Goal: Information Seeking & Learning: Learn about a topic

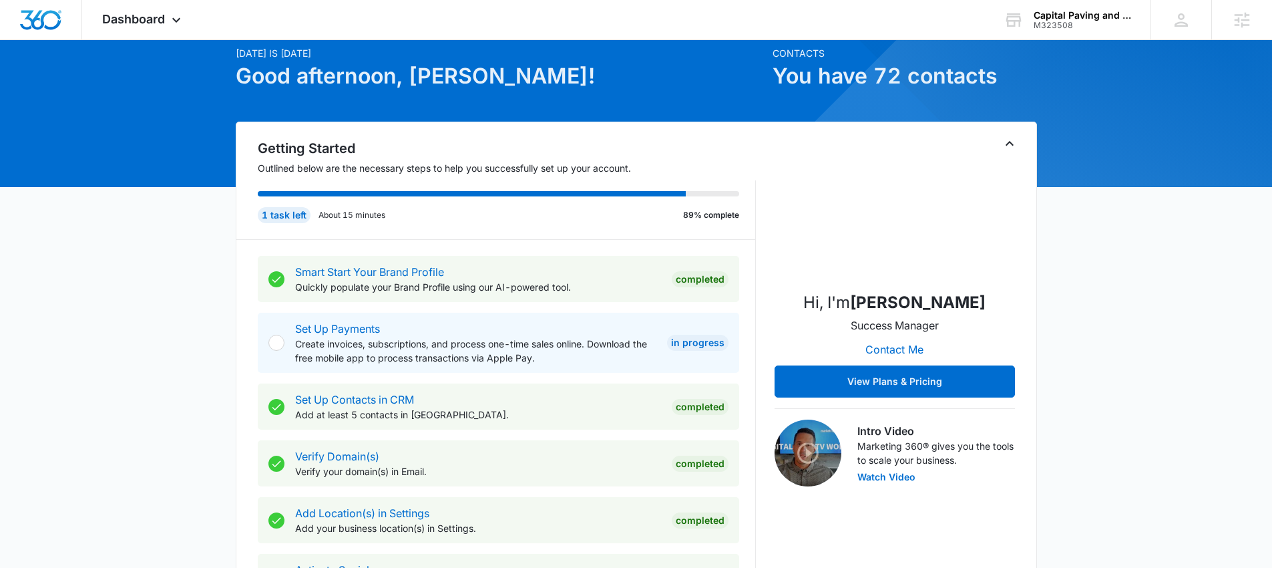
scroll to position [65, 0]
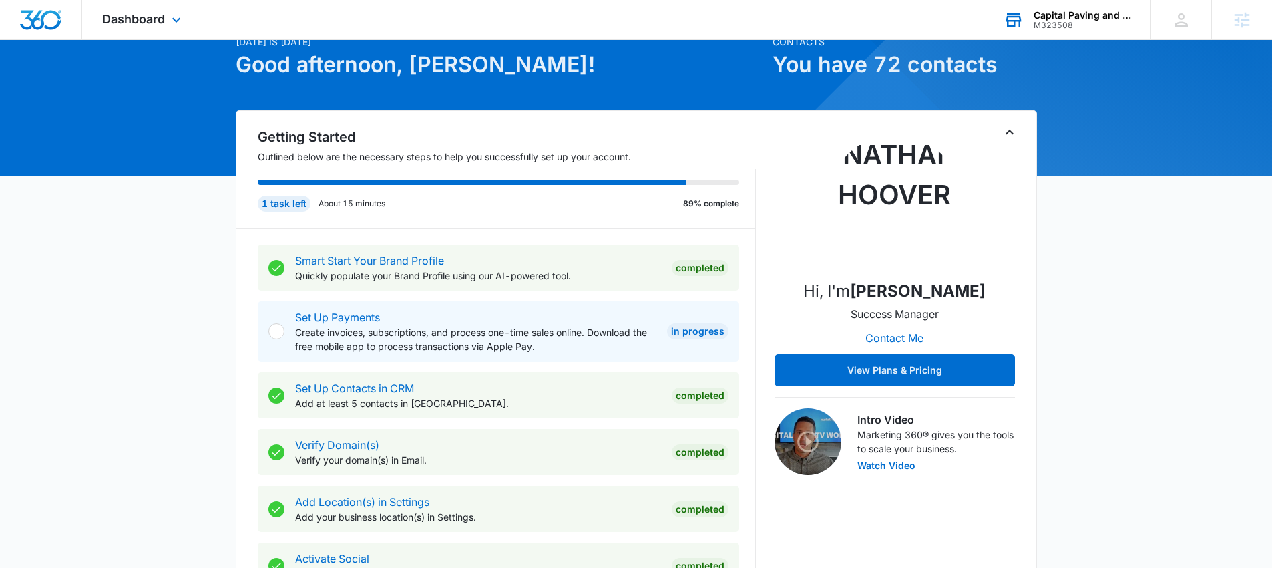
click at [1071, 11] on div "Capital Paving and Sealcoating LLC" at bounding box center [1083, 15] width 98 height 11
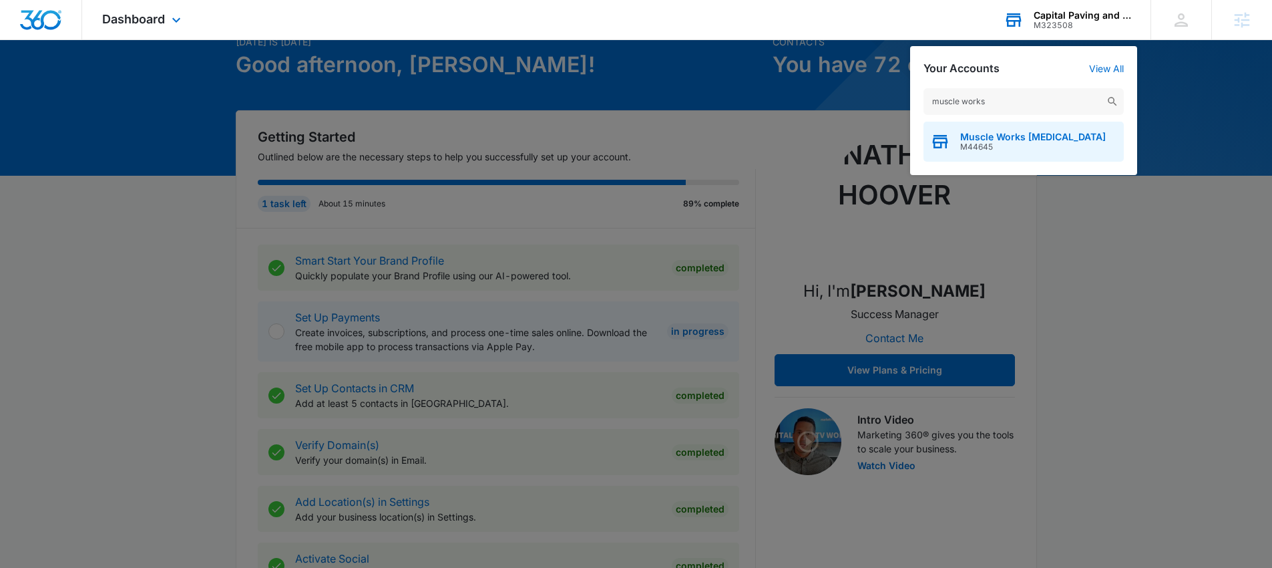
type input "muscle works"
click at [1063, 148] on span "M44645" at bounding box center [1033, 146] width 146 height 9
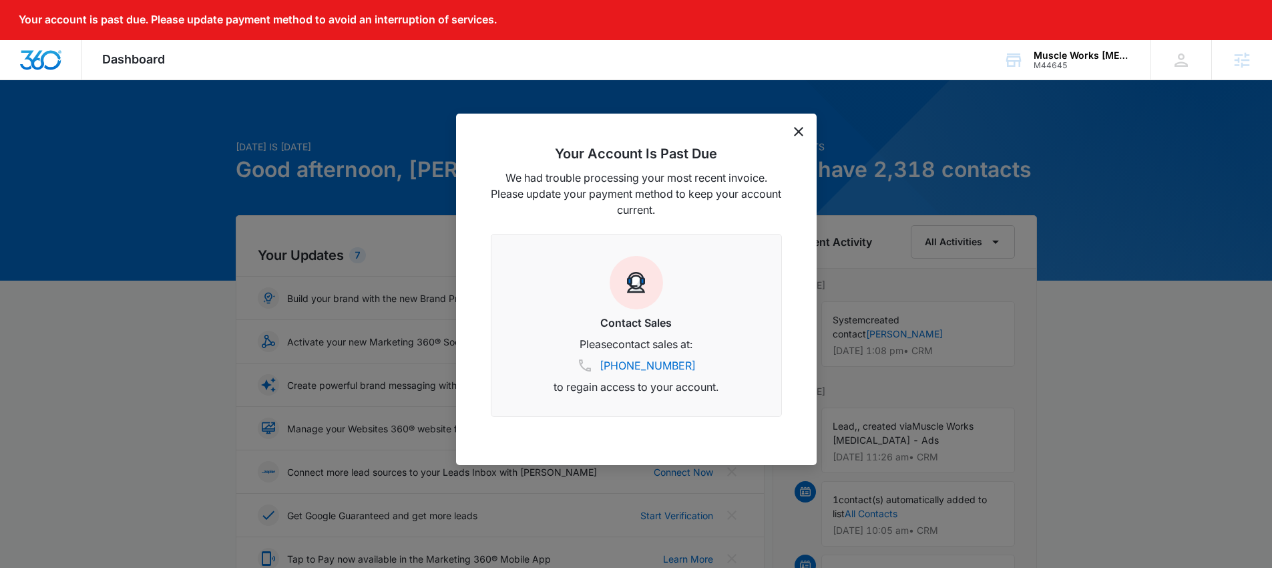
click at [134, 57] on span "Dashboard" at bounding box center [133, 59] width 63 height 14
click at [146, 59] on span "Dashboard" at bounding box center [133, 59] width 63 height 14
click at [797, 129] on icon "dismiss this dialog" at bounding box center [798, 131] width 9 height 9
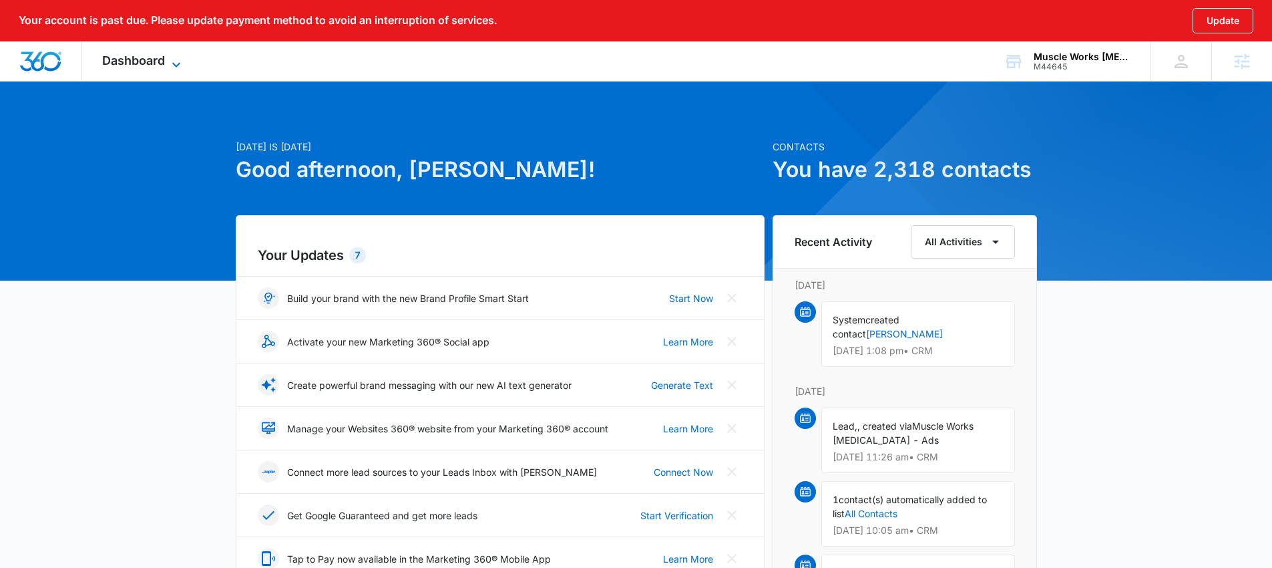
click at [151, 57] on span "Dashboard" at bounding box center [133, 60] width 63 height 14
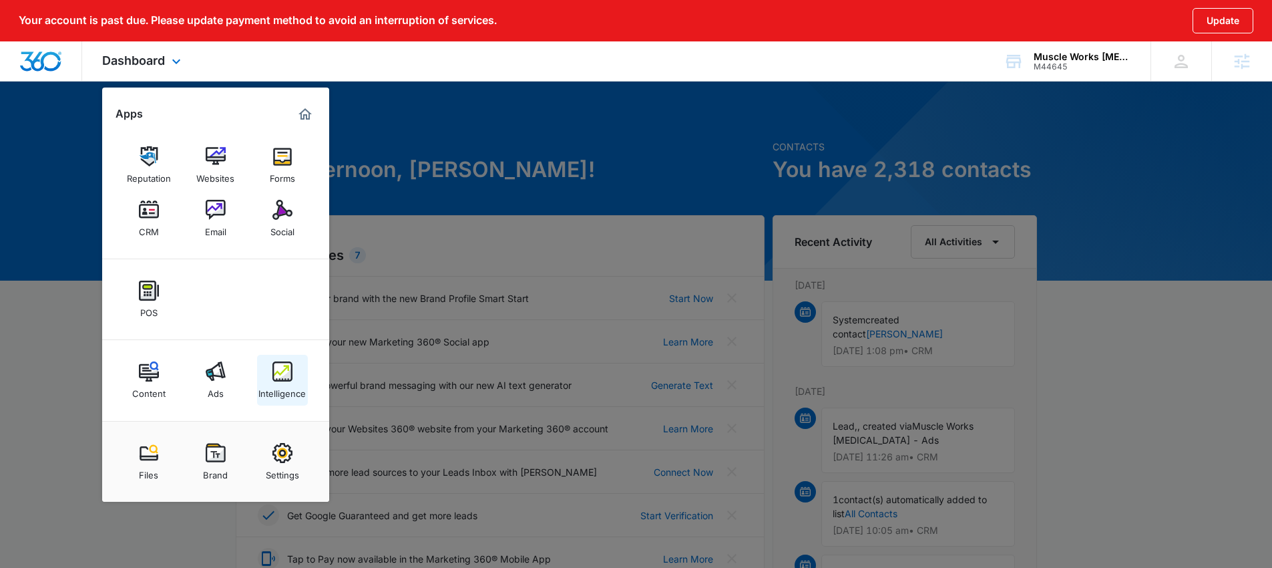
click at [286, 389] on div "Intelligence" at bounding box center [281, 389] width 47 height 17
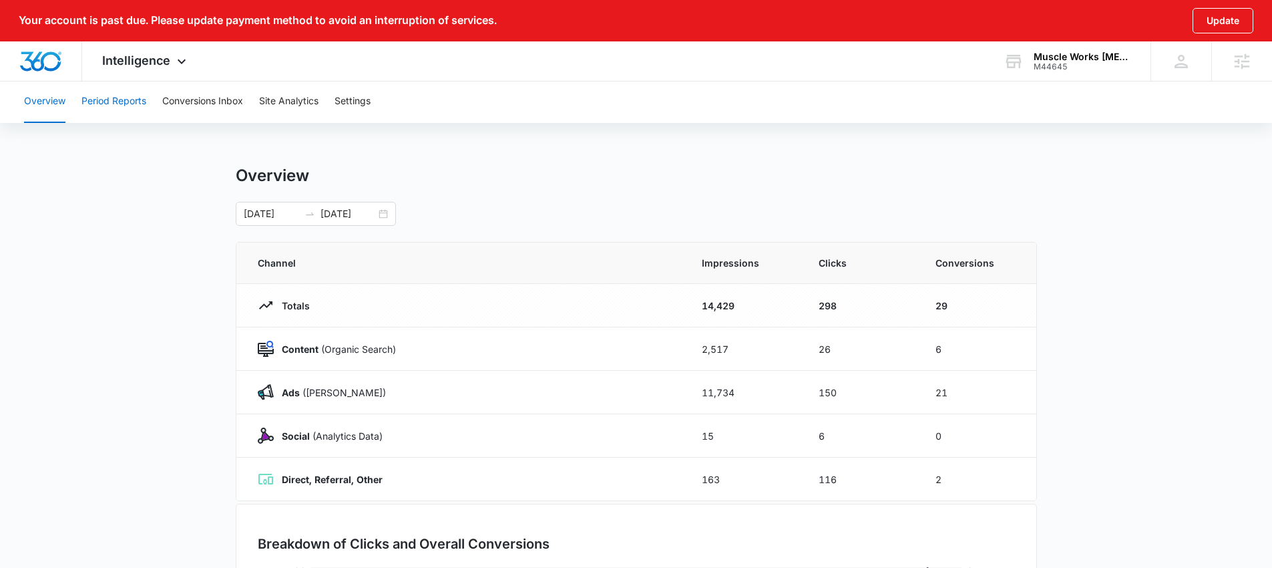
click at [114, 100] on button "Period Reports" at bounding box center [113, 101] width 65 height 43
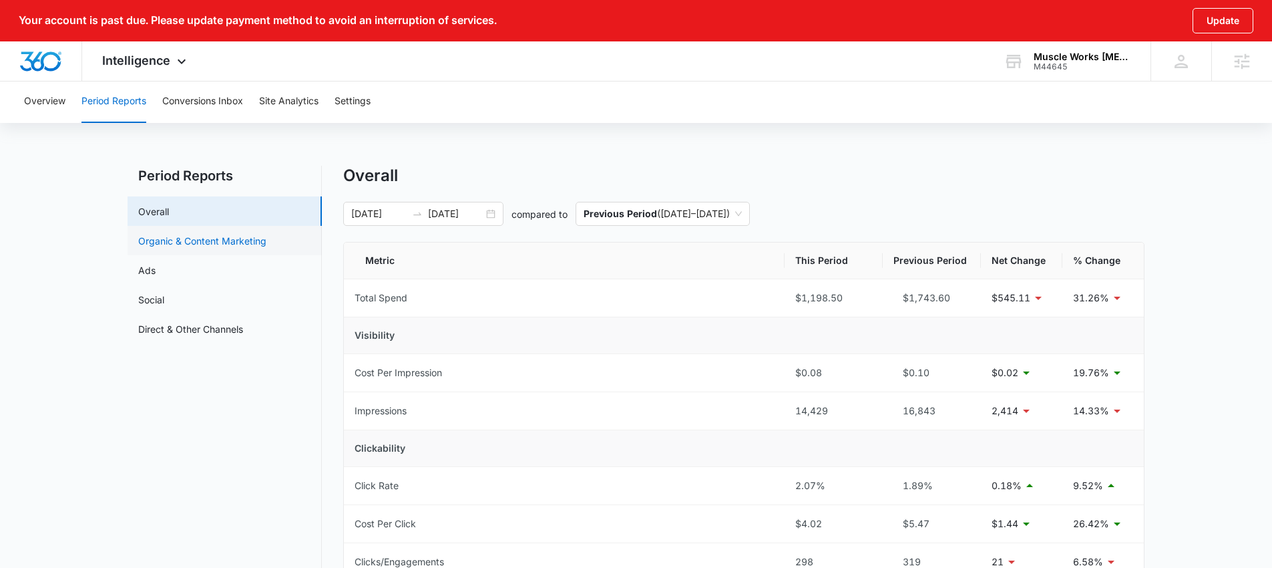
click at [168, 244] on link "Organic & Content Marketing" at bounding box center [202, 241] width 128 height 14
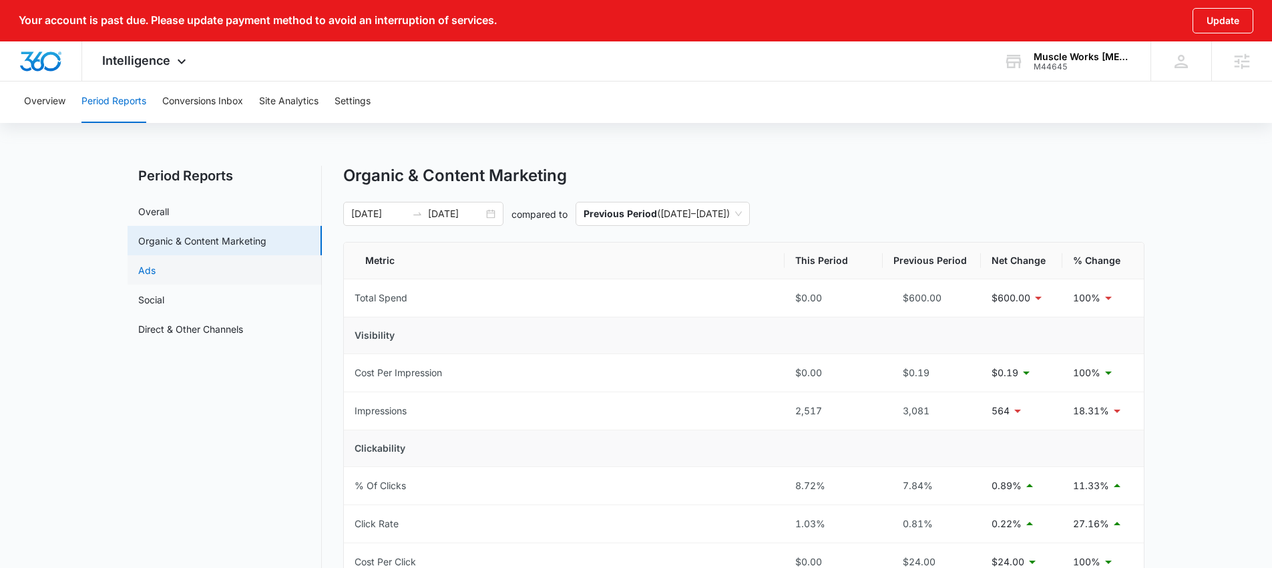
click at [146, 274] on link "Ads" at bounding box center [146, 270] width 17 height 14
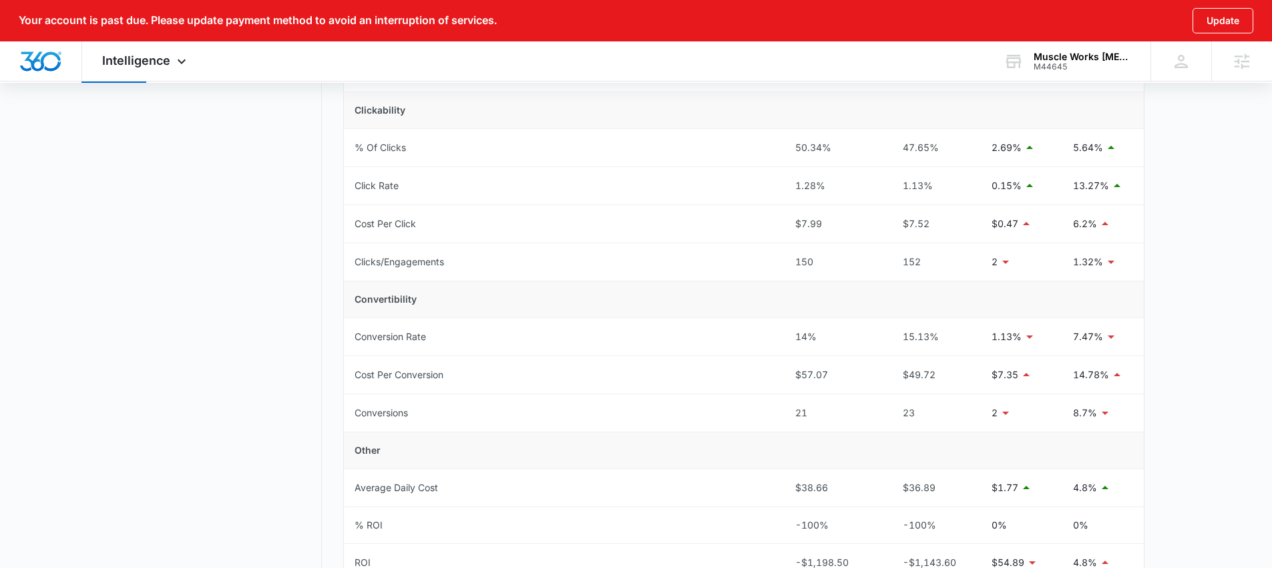
scroll to position [37, 0]
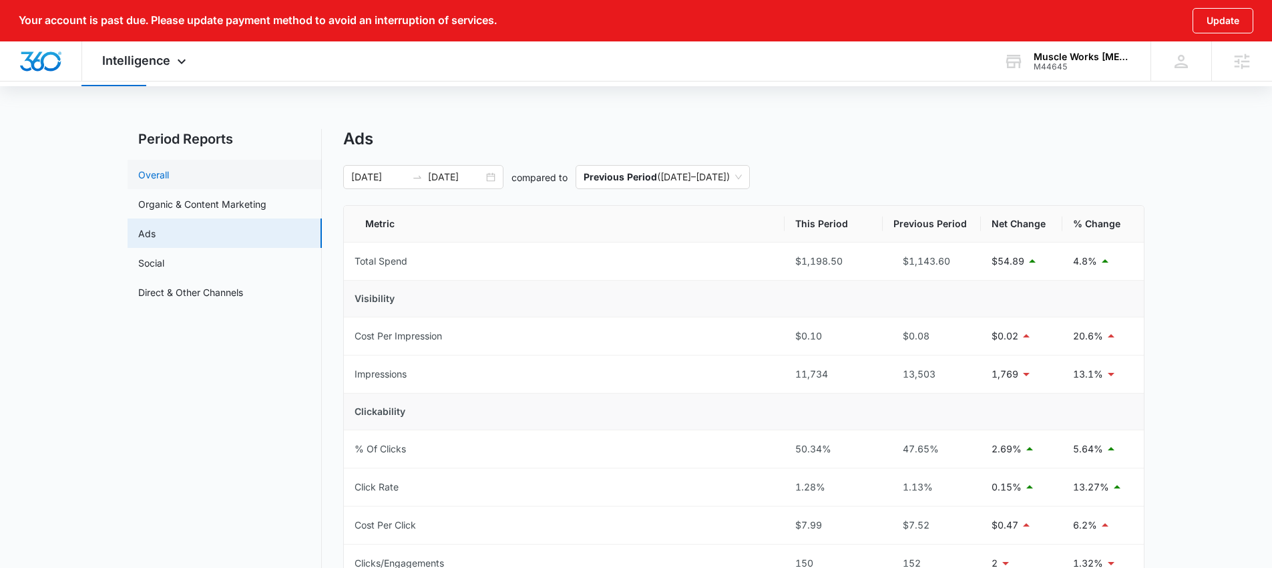
click at [169, 176] on link "Overall" at bounding box center [153, 175] width 31 height 14
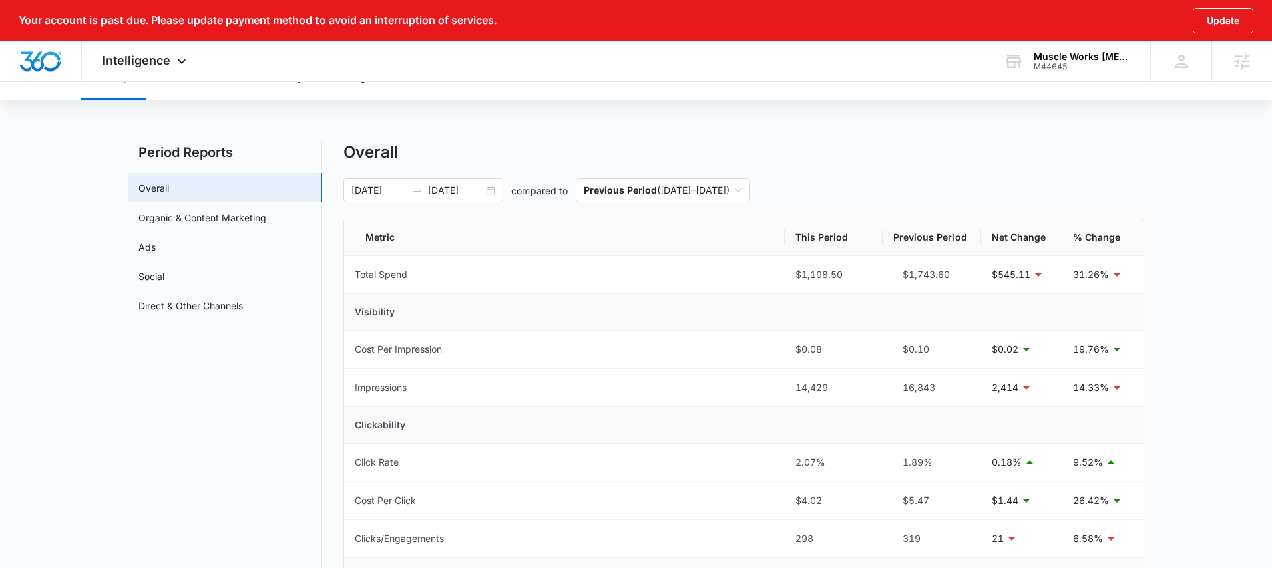
scroll to position [108, 0]
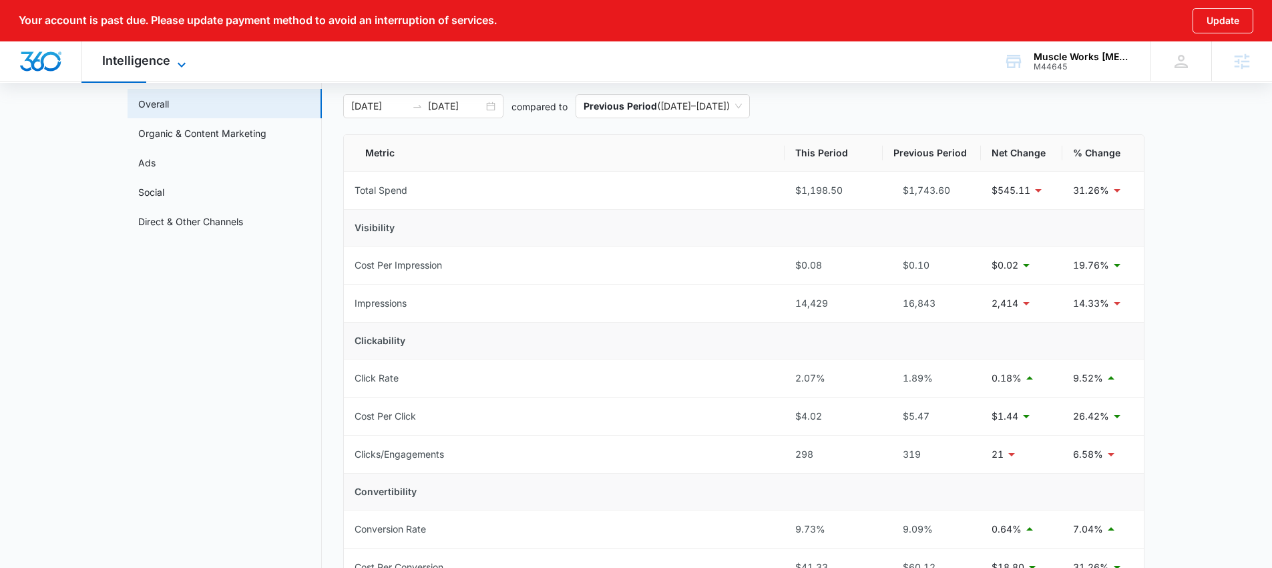
click at [164, 55] on span "Intelligence" at bounding box center [136, 60] width 68 height 14
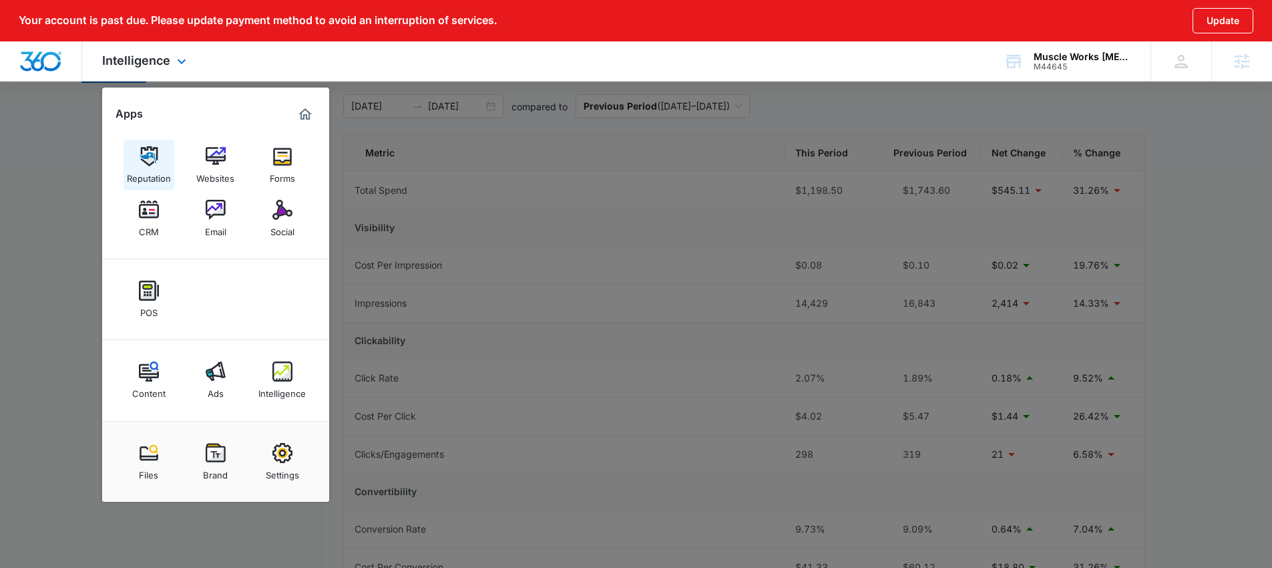
click at [140, 144] on link "Reputation" at bounding box center [149, 165] width 51 height 51
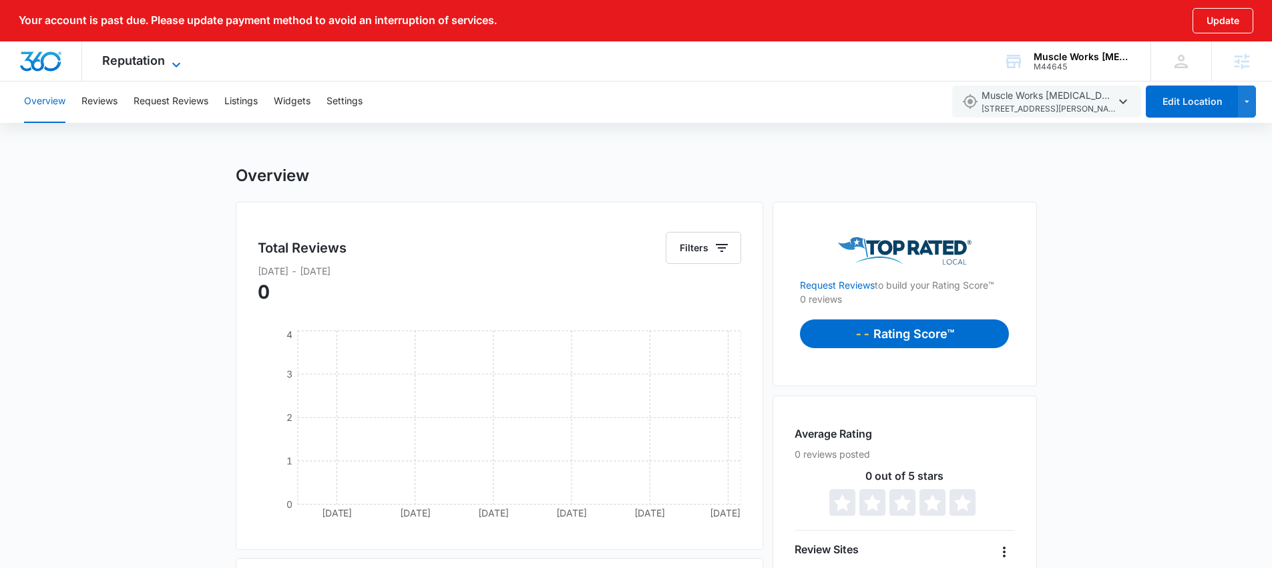
click at [149, 62] on span "Reputation" at bounding box center [133, 60] width 63 height 14
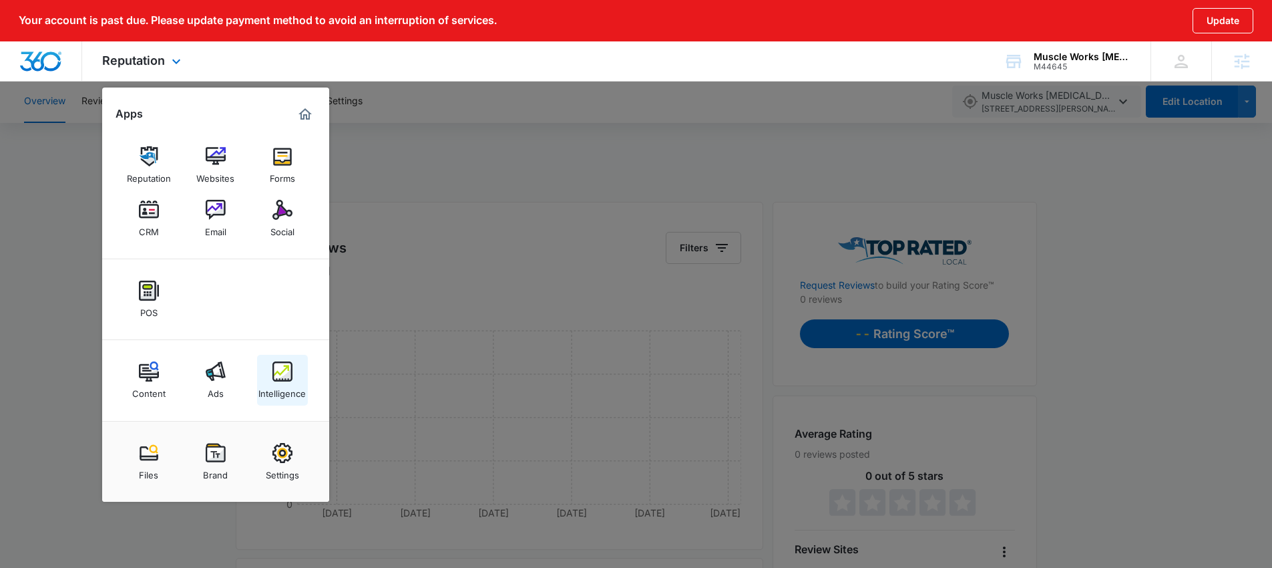
click at [287, 378] on img at bounding box center [282, 371] width 20 height 20
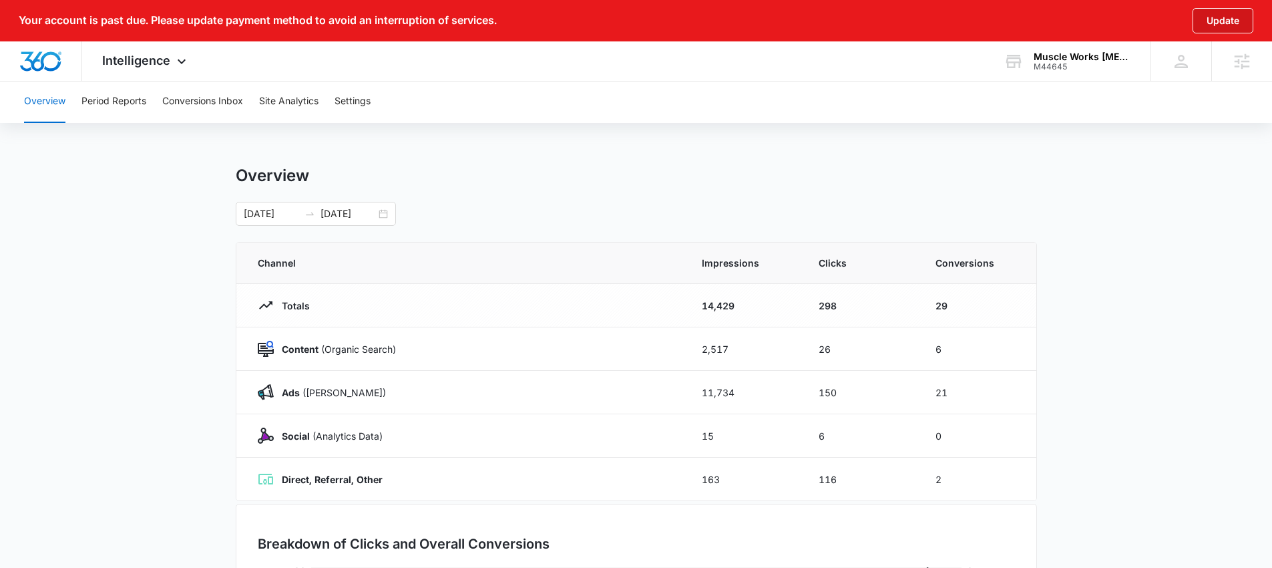
click at [1219, 21] on button "Update" at bounding box center [1223, 20] width 61 height 25
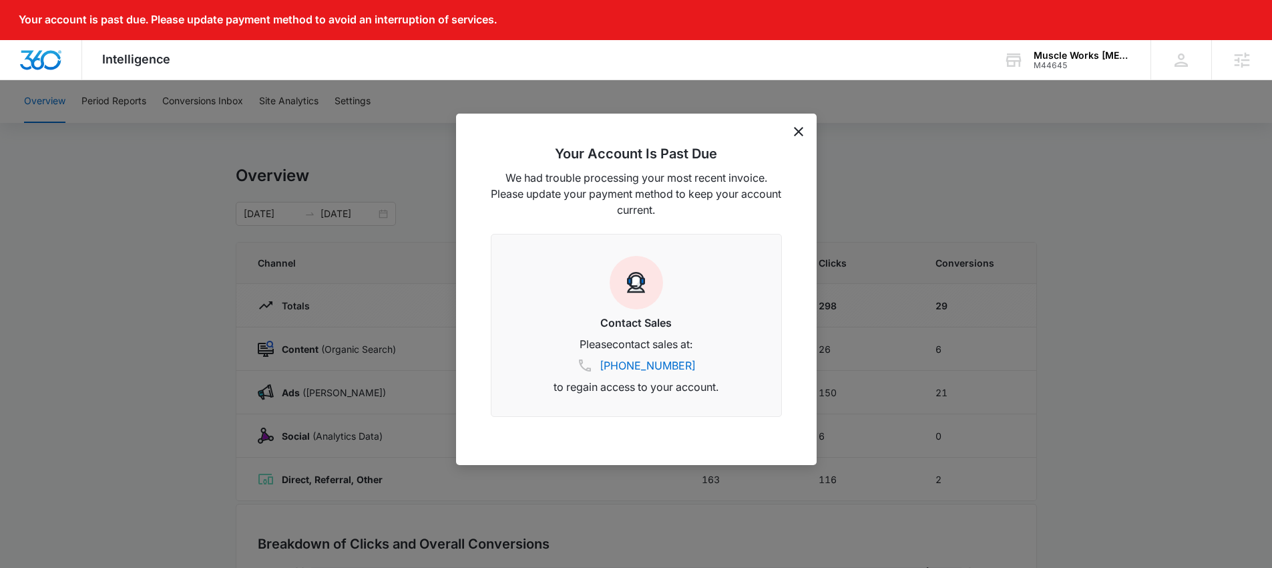
click at [797, 127] on icon "dismiss this dialog" at bounding box center [798, 131] width 9 height 9
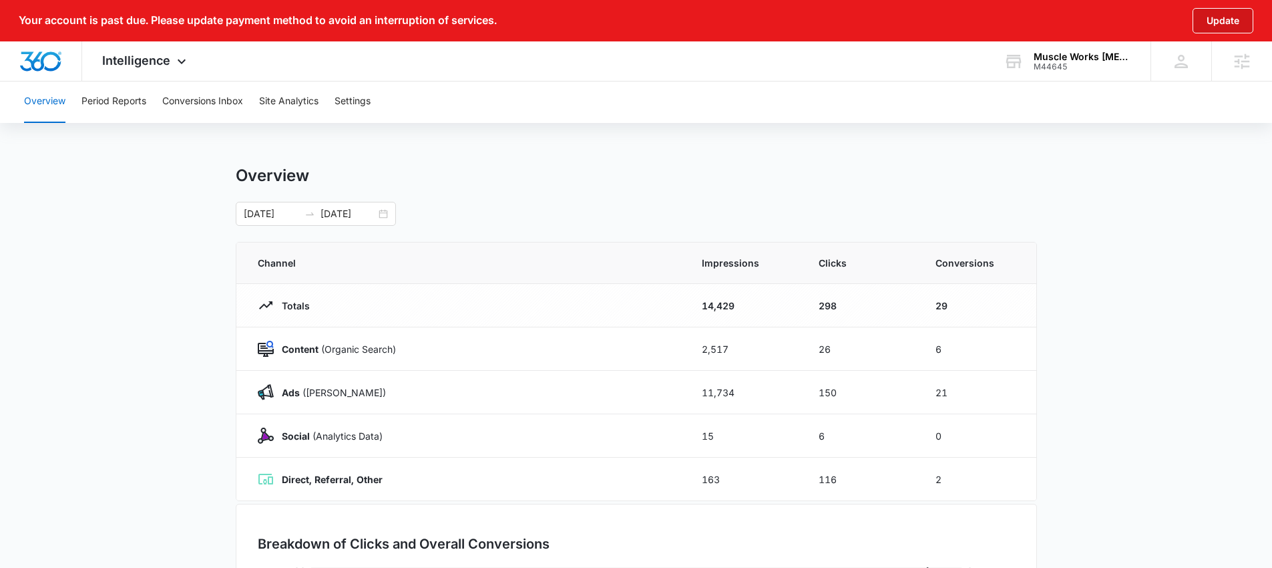
click at [1217, 25] on button "Update" at bounding box center [1223, 20] width 61 height 25
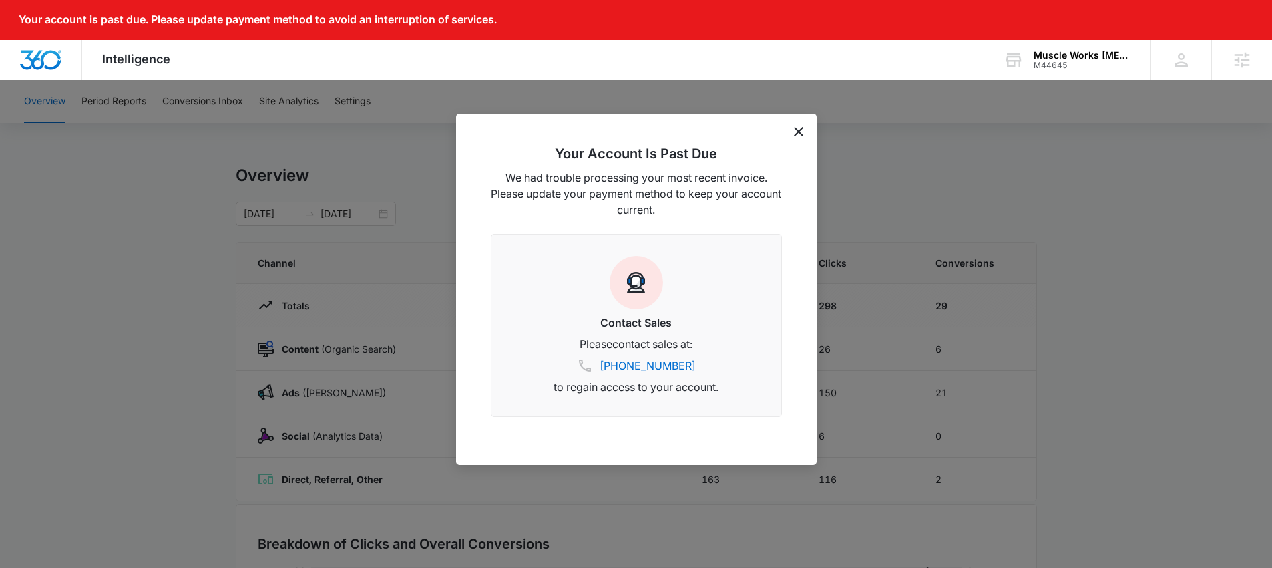
click at [796, 130] on icon "dismiss this dialog" at bounding box center [798, 131] width 9 height 9
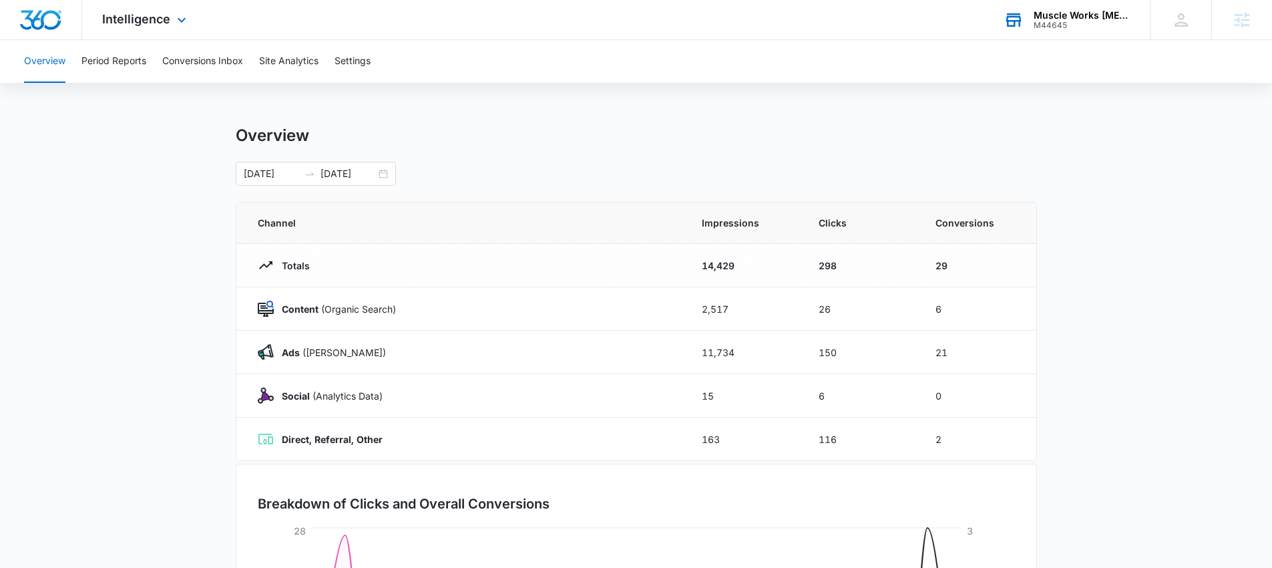
click at [1042, 19] on div "Muscle Works [MEDICAL_DATA]" at bounding box center [1083, 15] width 98 height 11
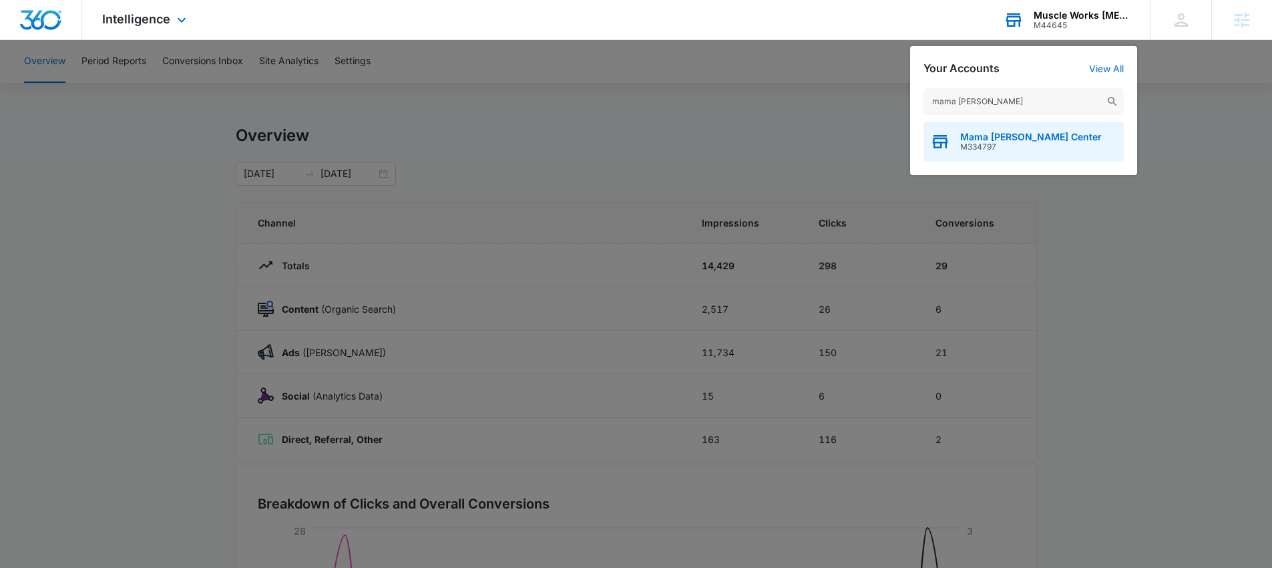
type input "mama [PERSON_NAME]"
click at [1006, 145] on span "M334797" at bounding box center [1031, 146] width 142 height 9
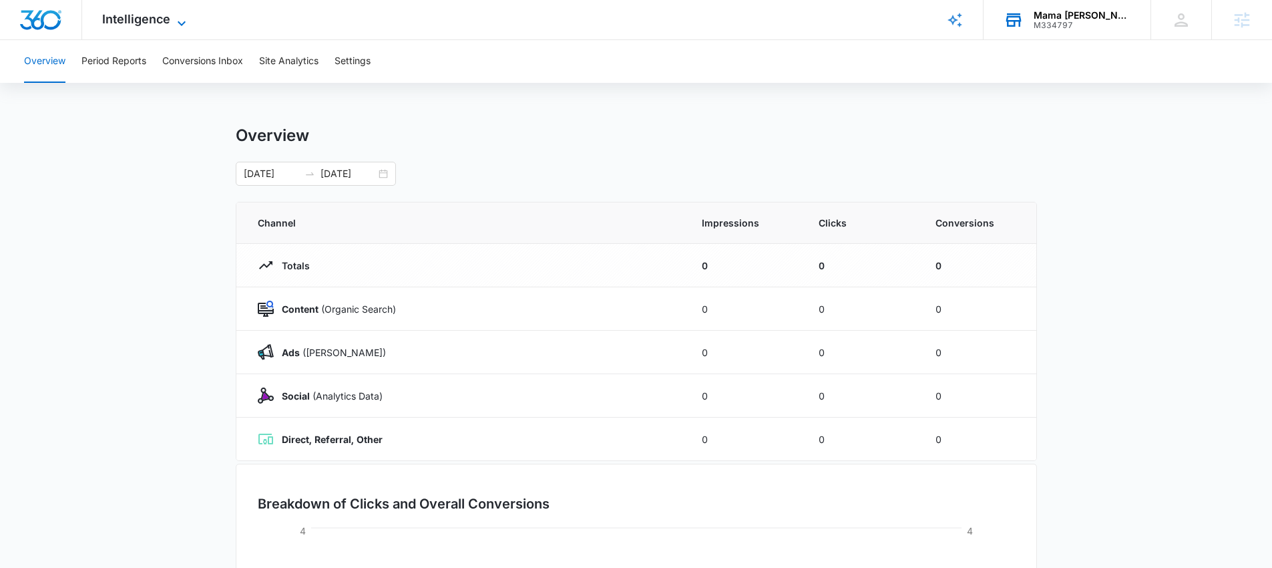
click at [148, 21] on span "Intelligence" at bounding box center [136, 19] width 68 height 14
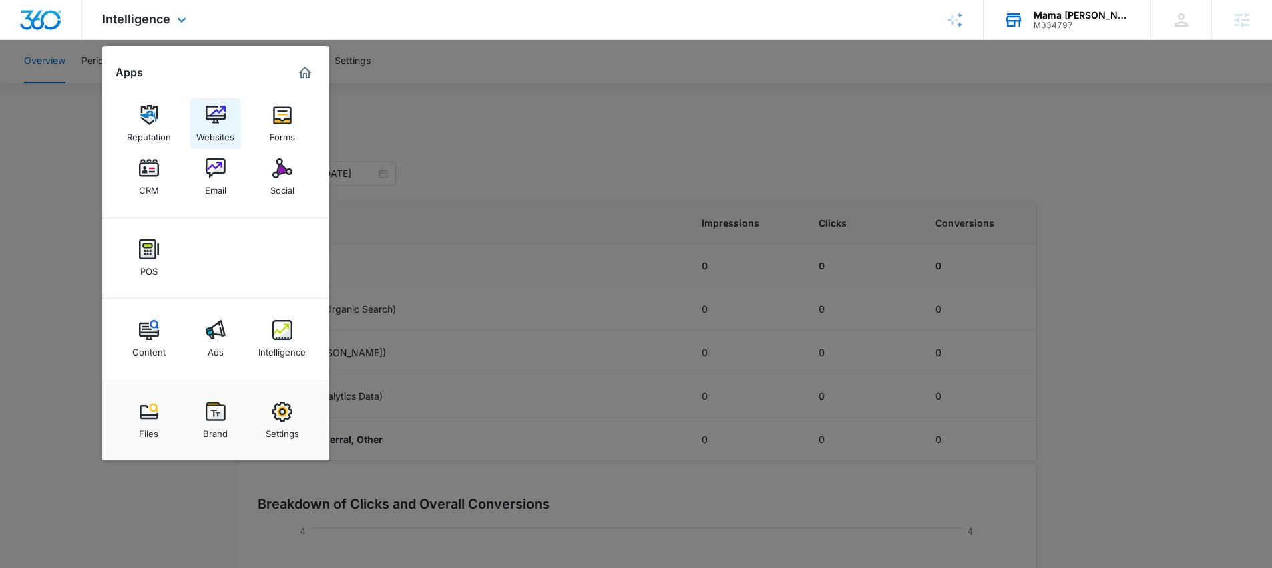
click at [208, 102] on link "Websites" at bounding box center [215, 123] width 51 height 51
